Goal: Navigation & Orientation: Go to known website

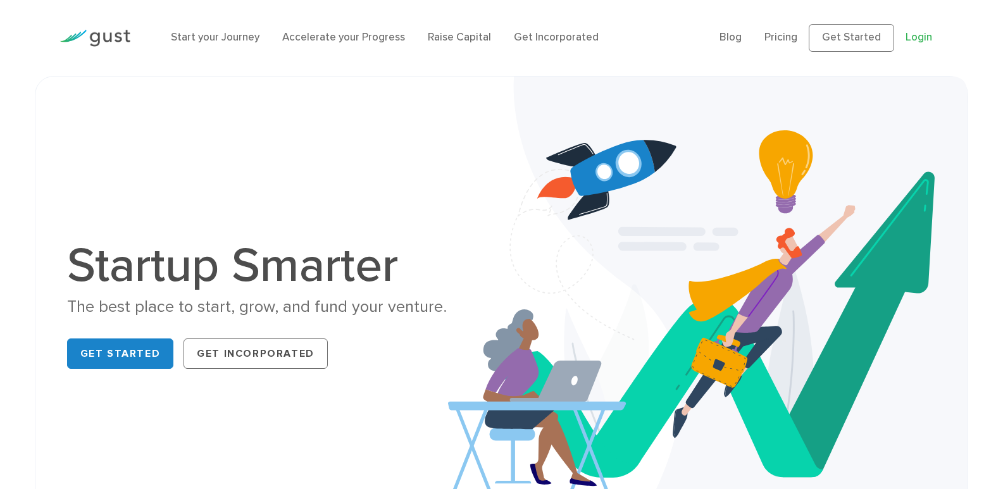
click at [912, 34] on link "Login" at bounding box center [918, 37] width 27 height 13
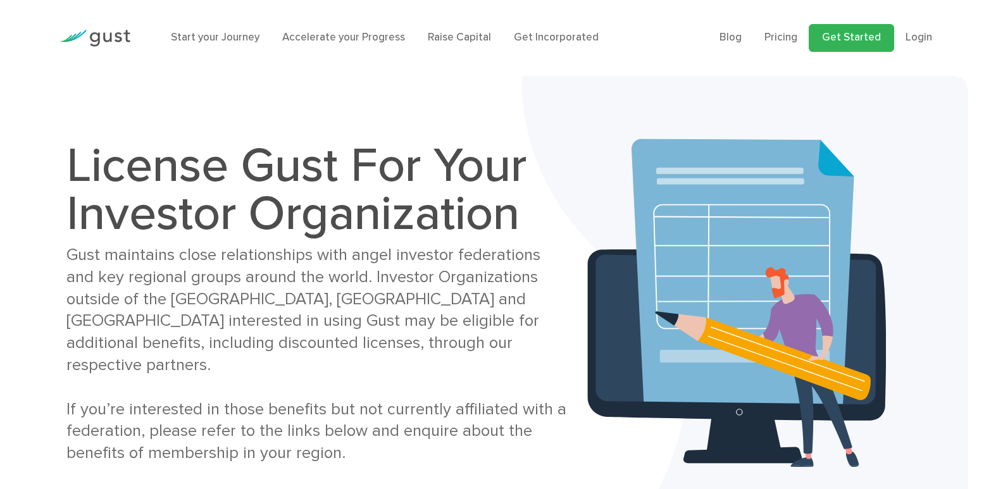
click at [860, 42] on link "Get Started" at bounding box center [850, 38] width 85 height 28
